Goal: Find specific page/section: Find specific page/section

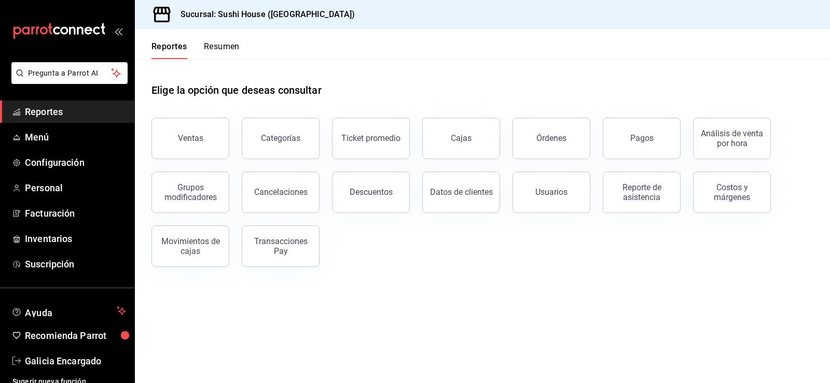
click at [57, 112] on span "Reportes" at bounding box center [75, 112] width 101 height 14
click at [226, 50] on button "Resumen" at bounding box center [222, 51] width 36 height 18
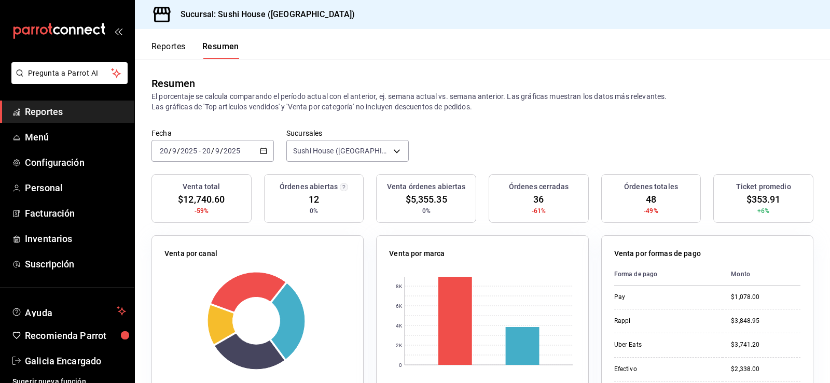
click at [55, 109] on span "Reportes" at bounding box center [75, 112] width 101 height 14
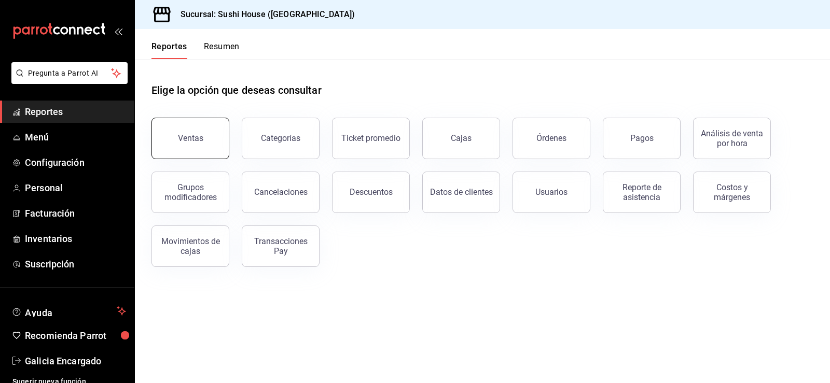
click at [201, 143] on button "Ventas" at bounding box center [190, 139] width 78 height 42
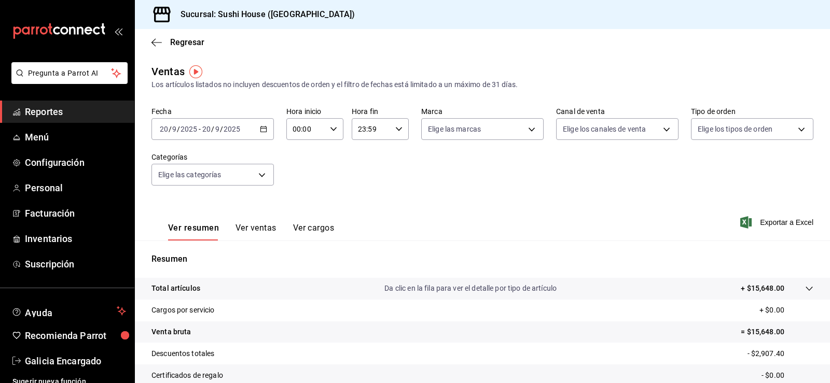
click at [67, 111] on span "Reportes" at bounding box center [75, 112] width 101 height 14
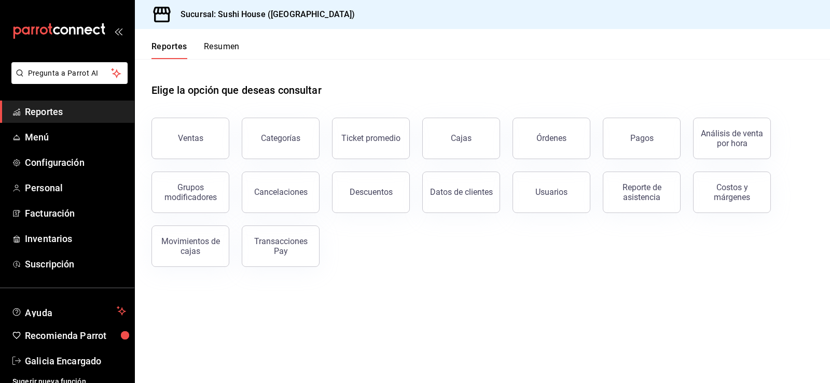
click at [216, 45] on button "Resumen" at bounding box center [222, 51] width 36 height 18
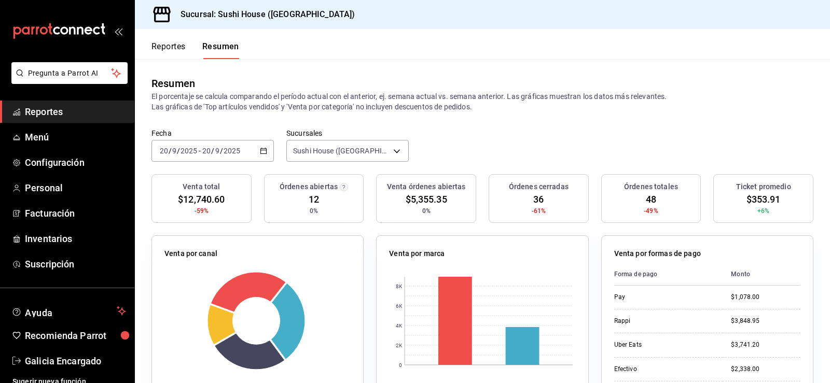
click at [33, 102] on link "Reportes" at bounding box center [67, 112] width 134 height 22
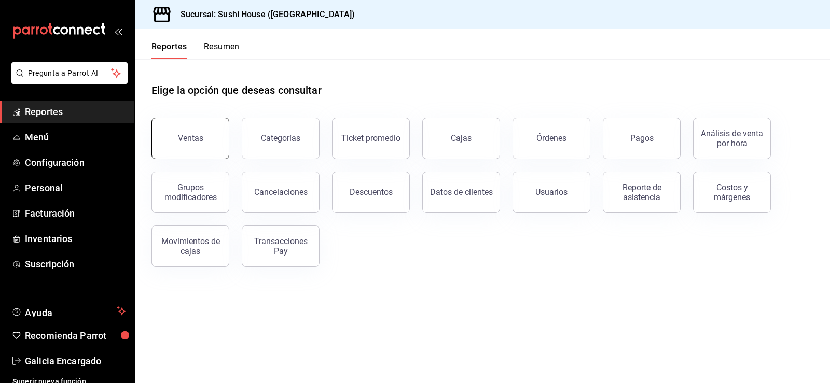
click at [183, 142] on div "Ventas" at bounding box center [190, 138] width 25 height 10
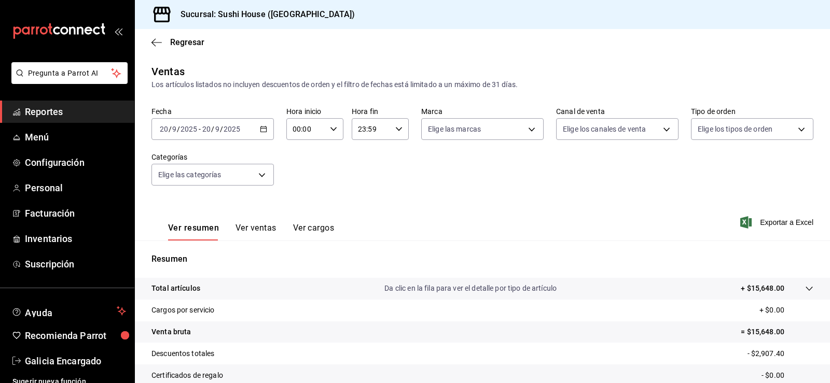
scroll to position [114, 0]
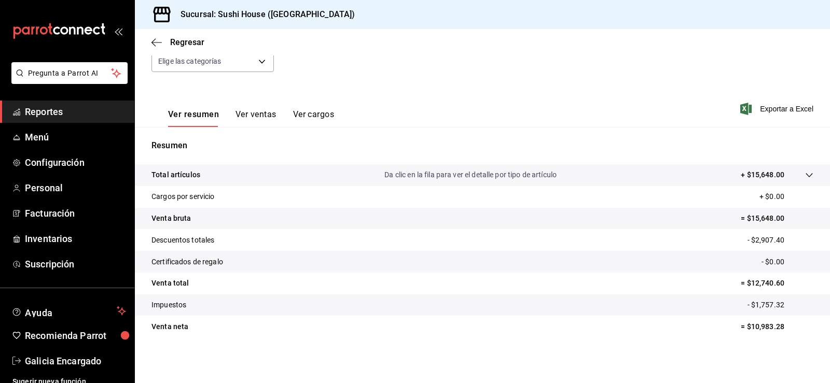
click at [73, 111] on span "Reportes" at bounding box center [75, 112] width 101 height 14
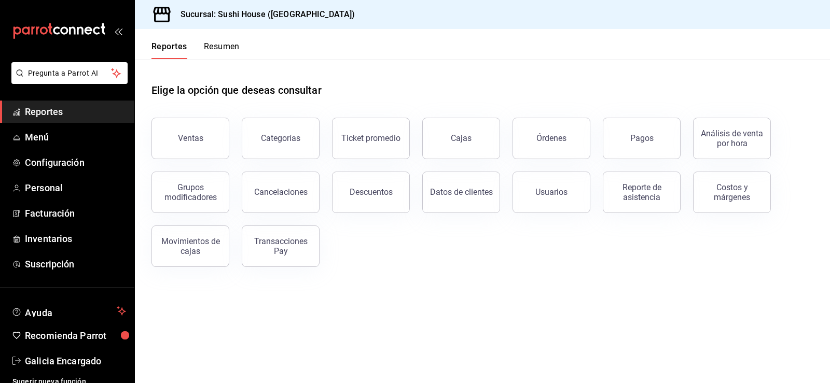
click at [212, 54] on button "Resumen" at bounding box center [222, 51] width 36 height 18
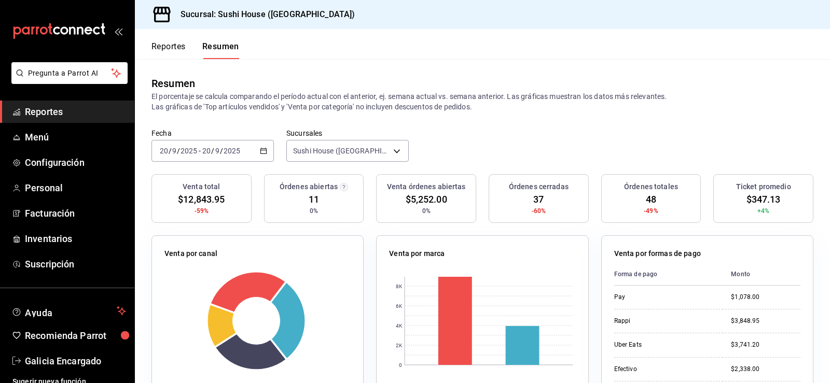
click at [77, 116] on span "Reportes" at bounding box center [75, 112] width 101 height 14
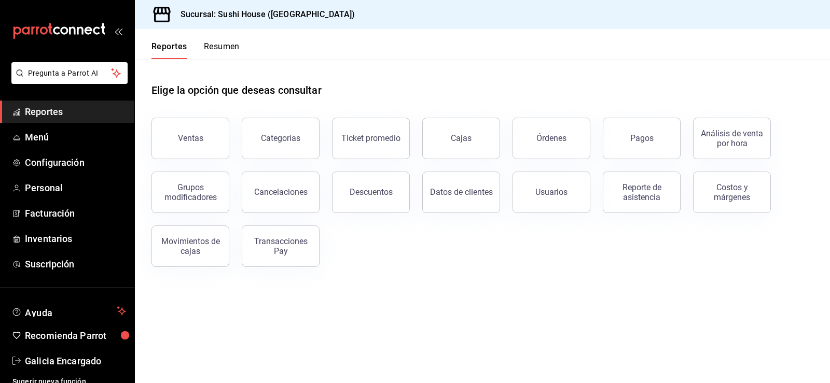
click at [67, 117] on span "Reportes" at bounding box center [75, 112] width 101 height 14
click at [231, 53] on button "Resumen" at bounding box center [222, 51] width 36 height 18
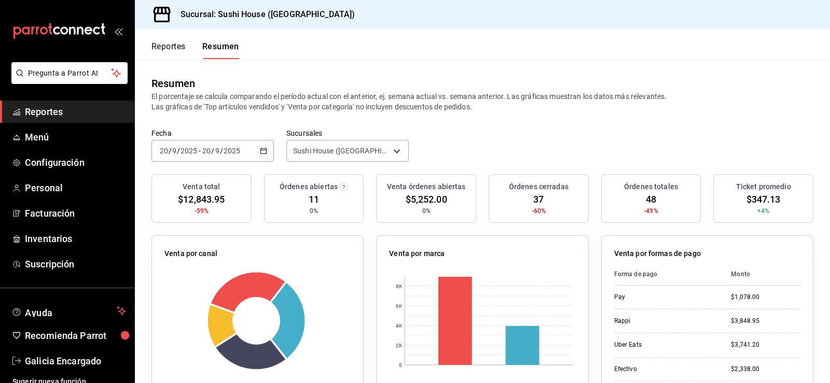
click at [62, 111] on span "Reportes" at bounding box center [75, 112] width 101 height 14
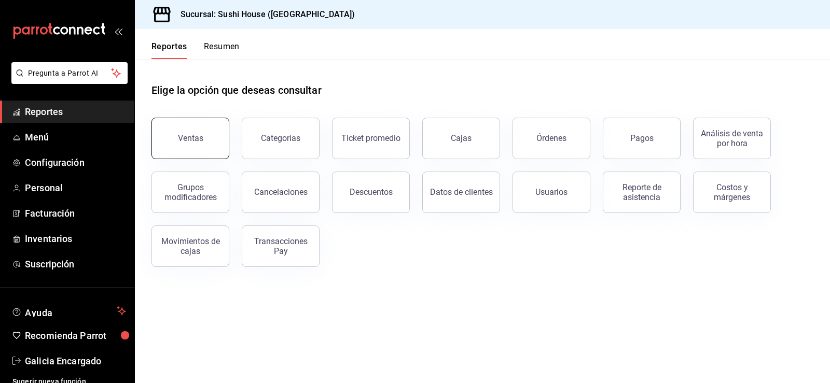
click at [179, 137] on div "Ventas" at bounding box center [190, 138] width 25 height 10
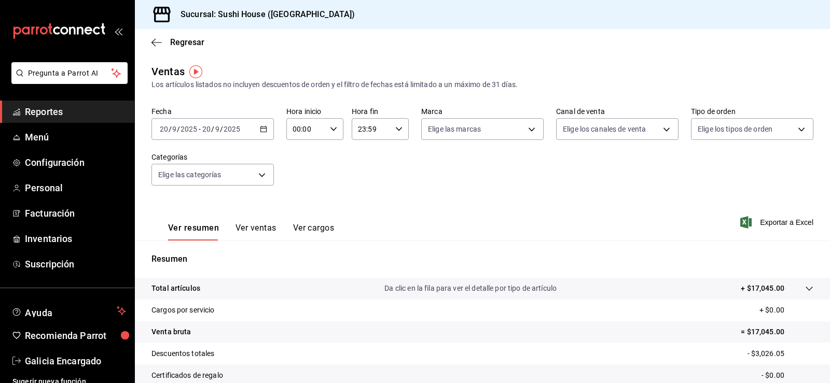
click at [93, 108] on span "Reportes" at bounding box center [75, 112] width 101 height 14
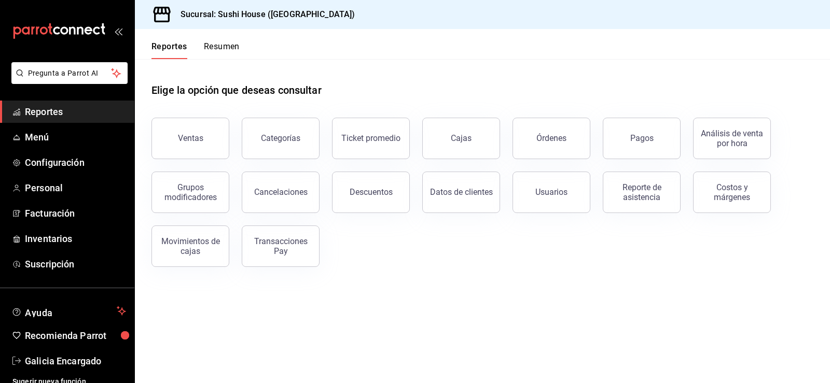
click at [229, 53] on button "Resumen" at bounding box center [222, 51] width 36 height 18
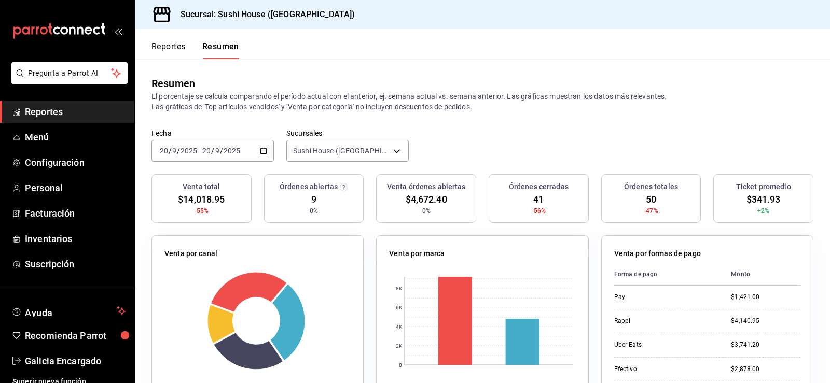
click at [229, 53] on button "Resumen" at bounding box center [220, 51] width 37 height 18
click at [221, 46] on button "Resumen" at bounding box center [220, 51] width 37 height 18
click at [223, 42] on button "Resumen" at bounding box center [220, 51] width 37 height 18
click at [54, 118] on span "Reportes" at bounding box center [75, 112] width 101 height 14
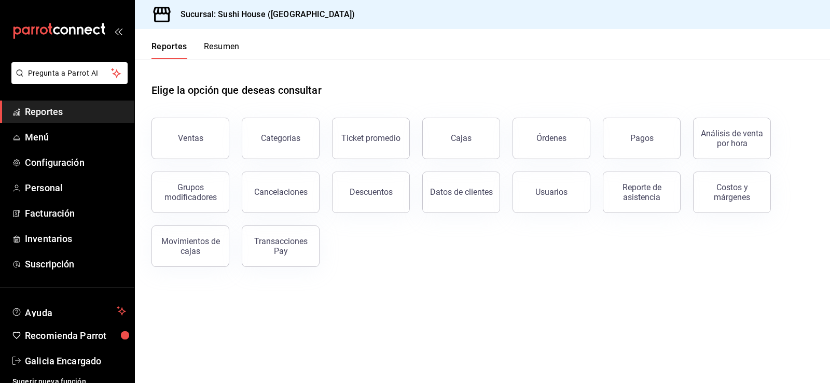
click at [222, 51] on button "Resumen" at bounding box center [222, 51] width 36 height 18
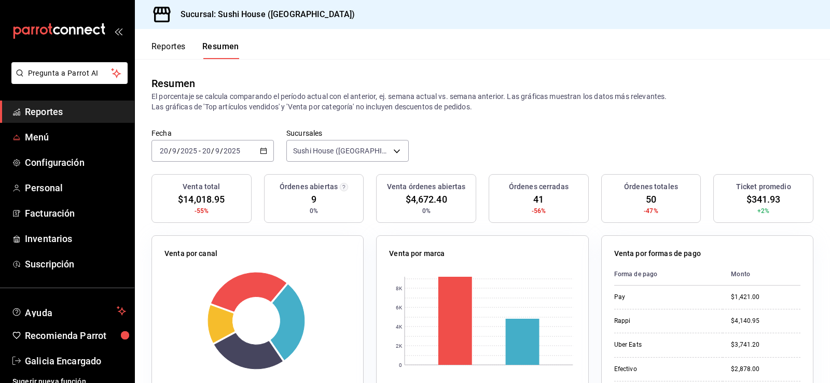
click at [53, 104] on link "Reportes" at bounding box center [67, 112] width 134 height 22
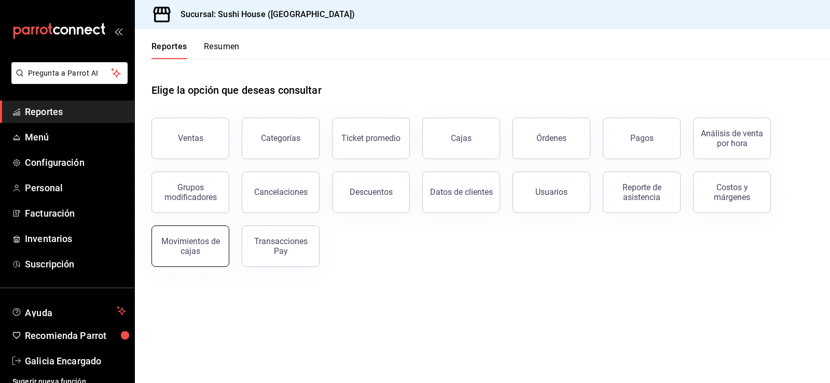
click at [202, 253] on div "Movimientos de cajas" at bounding box center [190, 247] width 64 height 20
